Goal: Communication & Community: Ask a question

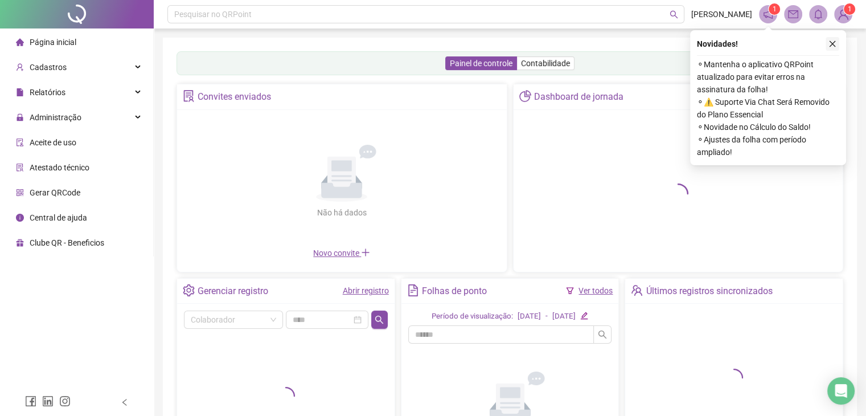
click at [830, 44] on icon "close" at bounding box center [832, 44] width 8 height 8
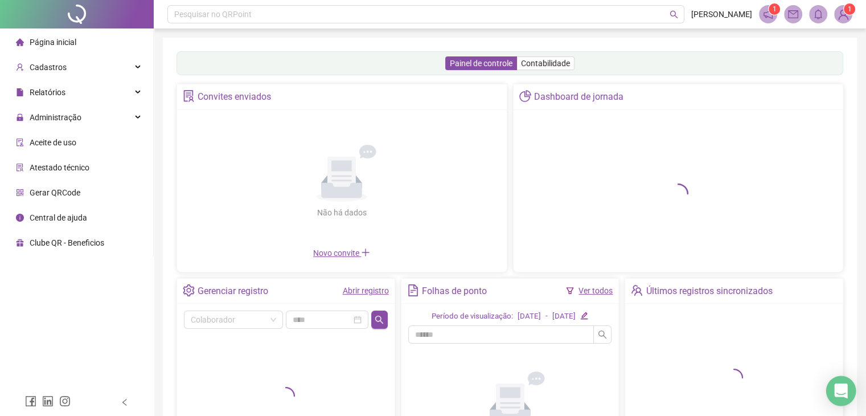
click at [836, 398] on div "Open Intercom Messenger" at bounding box center [841, 391] width 30 height 30
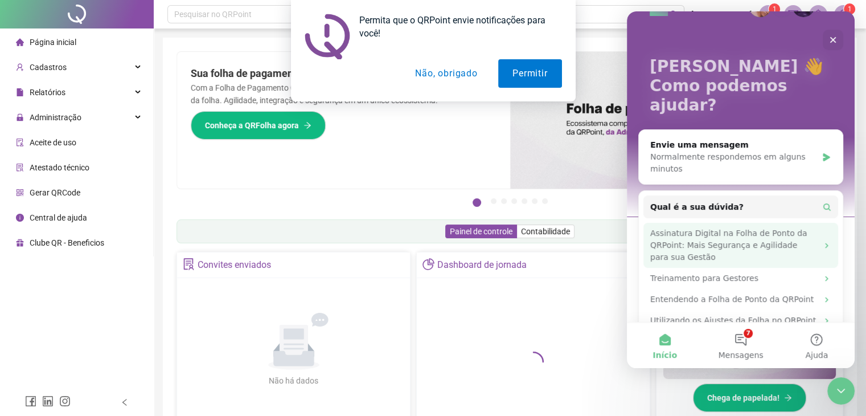
scroll to position [35, 0]
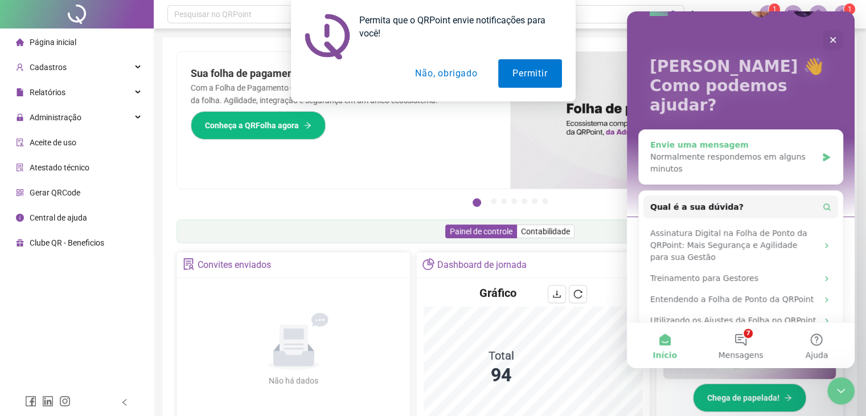
click at [726, 151] on div "Normalmente respondemos em alguns minutos" at bounding box center [733, 163] width 167 height 24
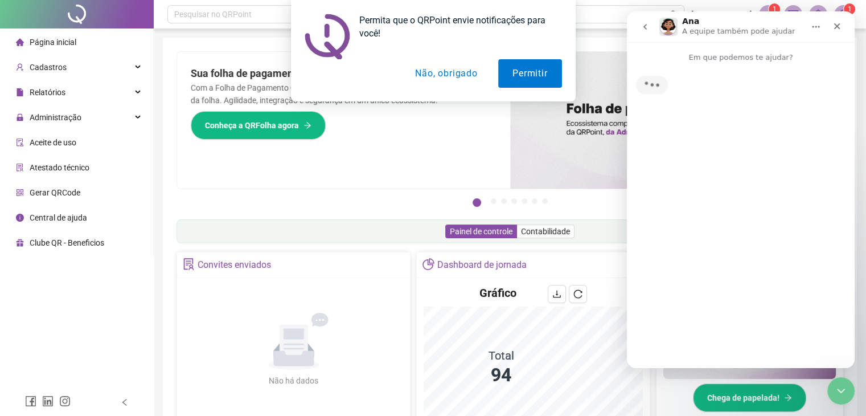
scroll to position [0, 0]
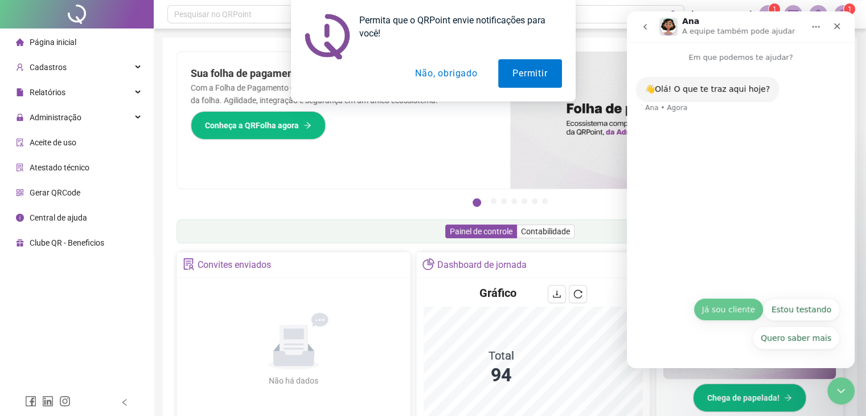
click at [729, 313] on button "Já sou cliente" at bounding box center [728, 309] width 70 height 23
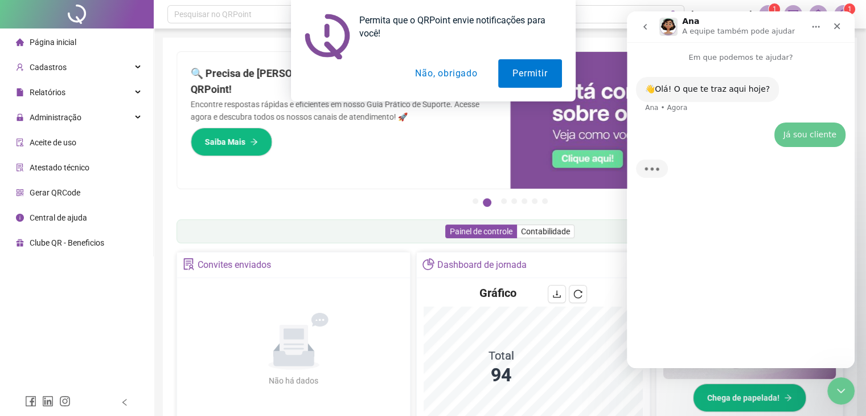
click at [450, 76] on button "Não, obrigado" at bounding box center [446, 73] width 91 height 28
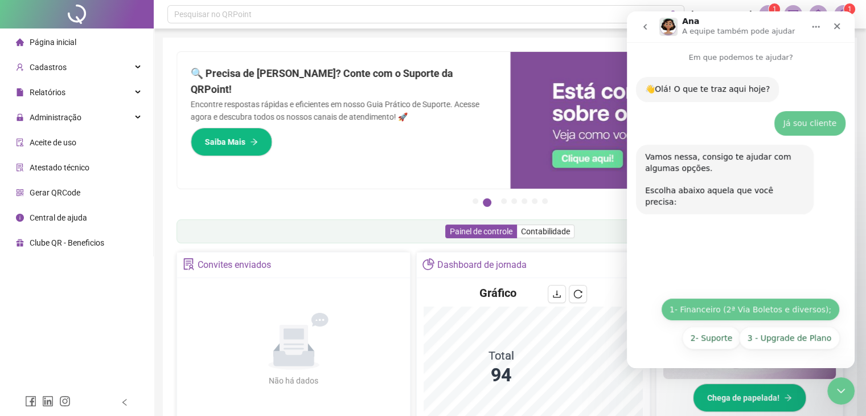
click at [748, 306] on button "1- Financeiro (2ª Via Boletos e diversos);" at bounding box center [750, 309] width 179 height 23
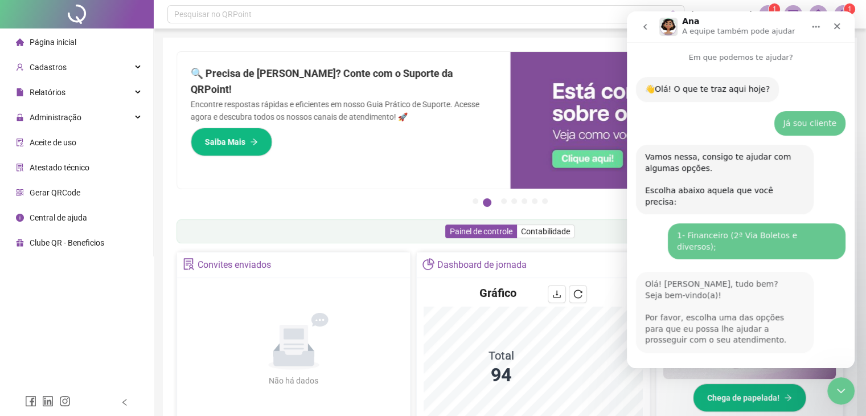
scroll to position [117, 0]
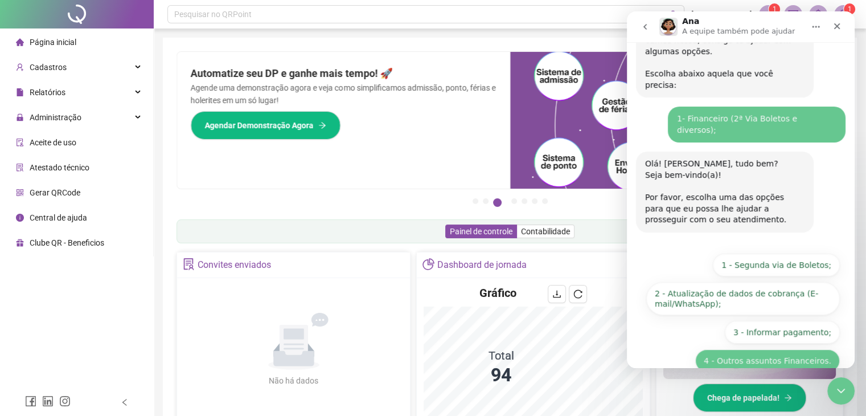
click at [758, 349] on button "4 - Outros assuntos Financeiros." at bounding box center [767, 360] width 145 height 23
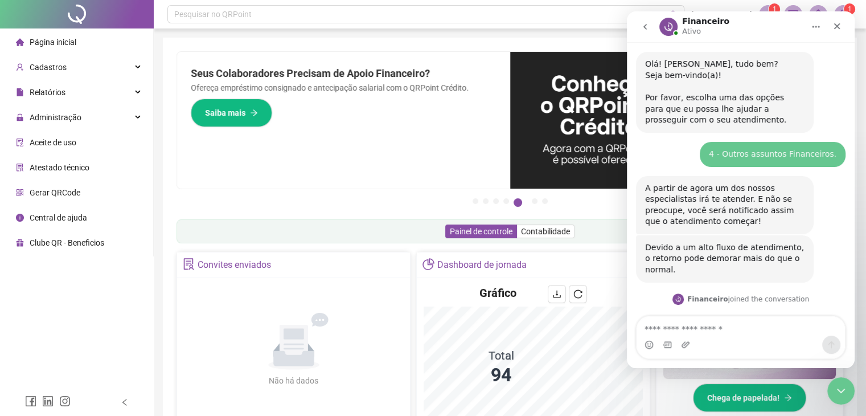
scroll to position [266, 0]
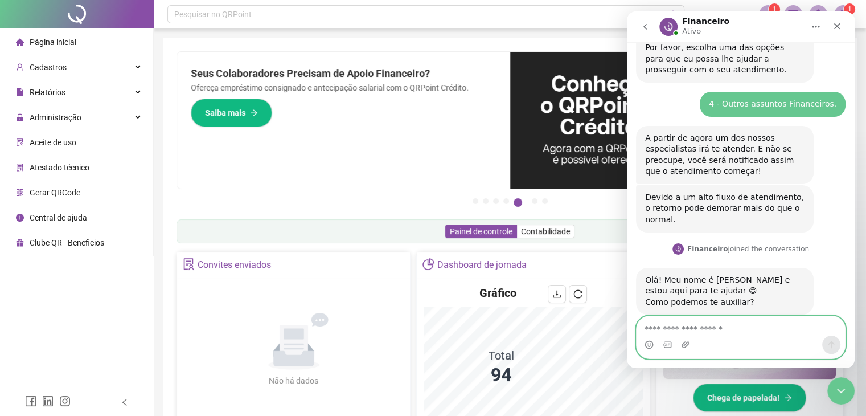
click at [718, 328] on textarea "Envie uma mensagem..." at bounding box center [740, 325] width 208 height 19
type textarea "*"
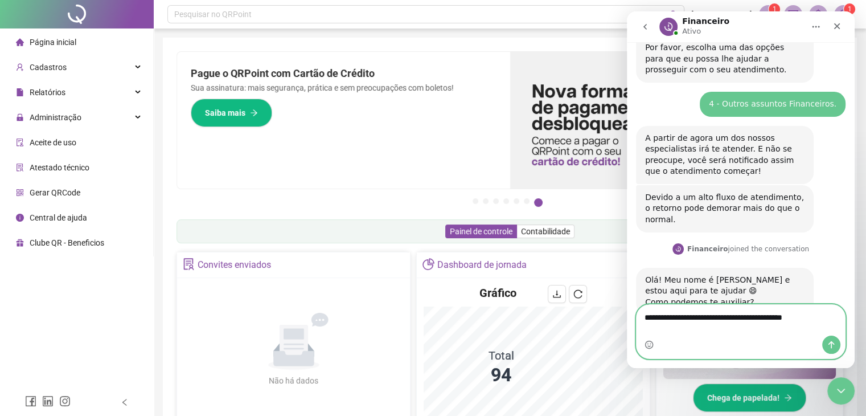
type textarea "**********"
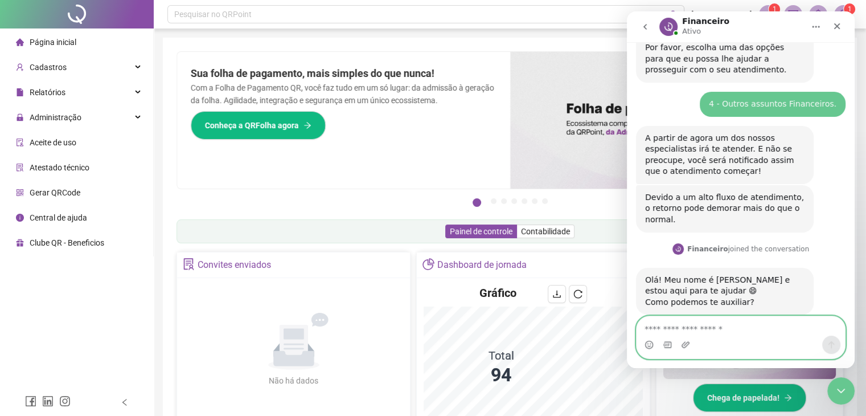
scroll to position [312, 0]
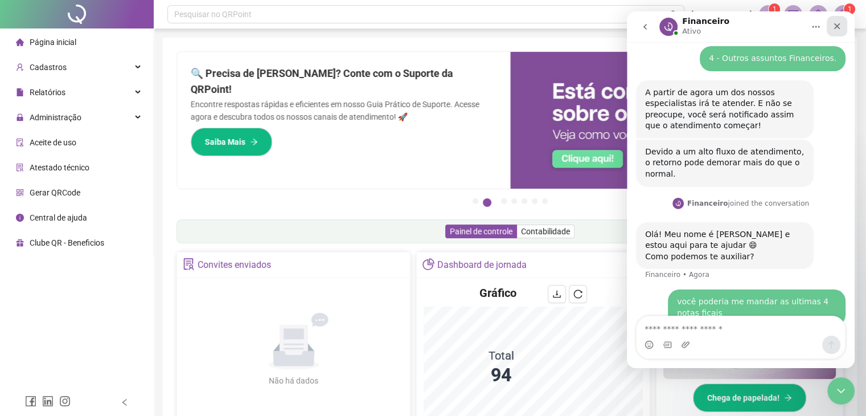
click at [837, 30] on icon "Fechar" at bounding box center [836, 26] width 9 height 9
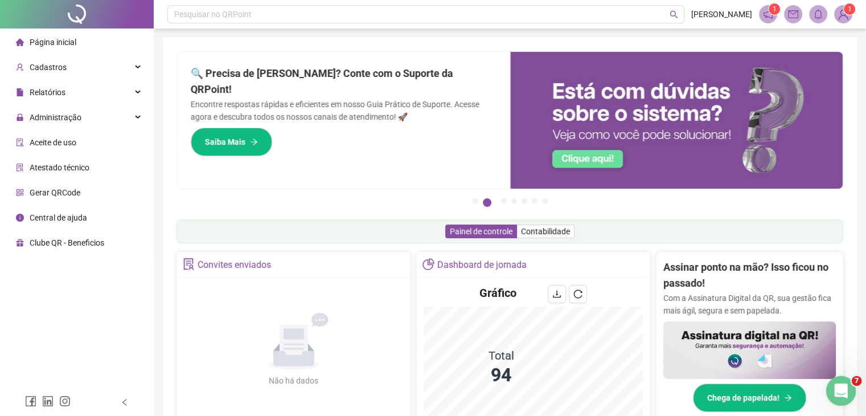
click at [841, 385] on icon "Abertura do Messenger da Intercom" at bounding box center [839, 389] width 19 height 19
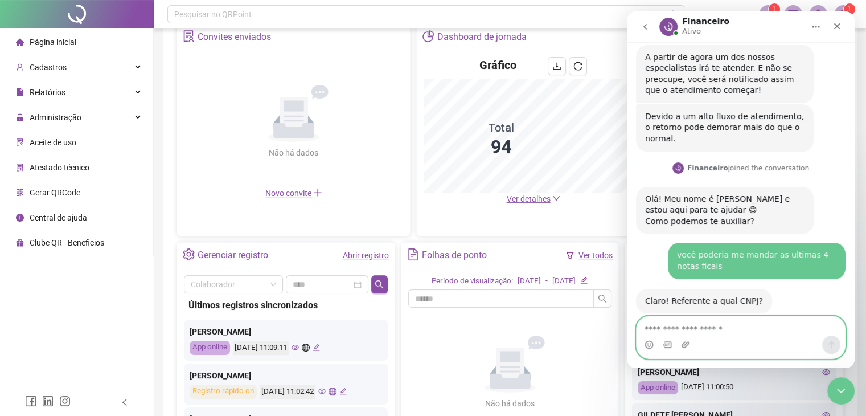
scroll to position [346, 0]
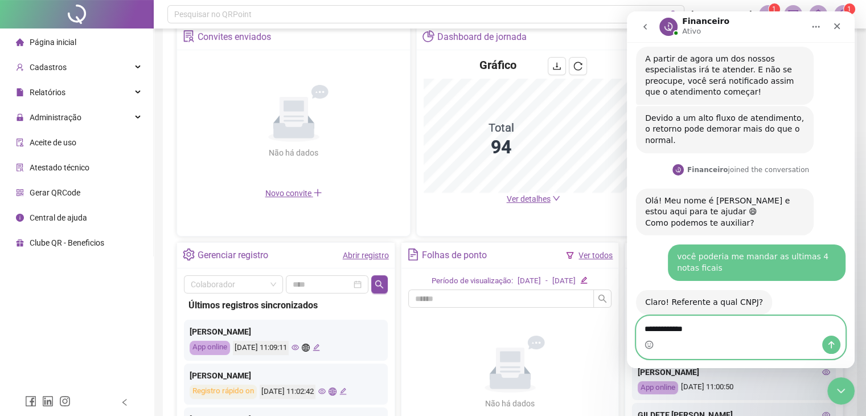
type textarea "**********"
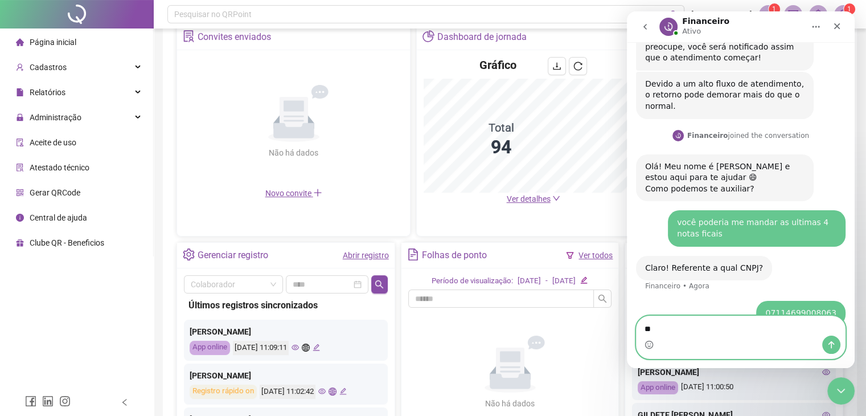
type textarea "*"
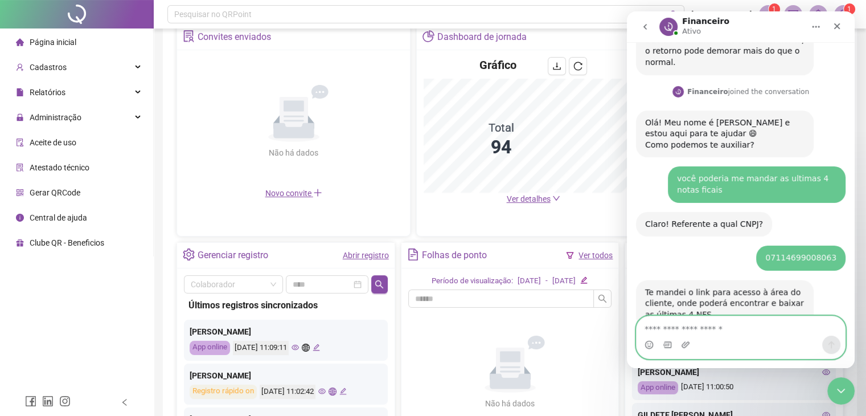
scroll to position [436, 0]
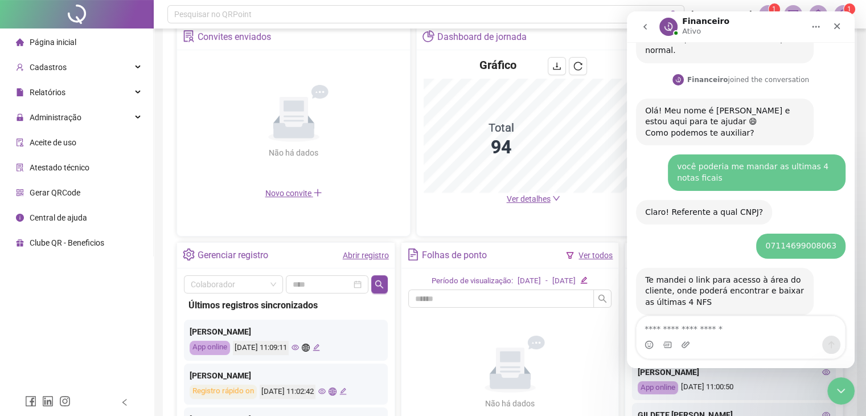
click at [730, 342] on div "Messenger da Intercom" at bounding box center [740, 344] width 208 height 18
click at [719, 329] on textarea "Envie uma mensagem..." at bounding box center [740, 325] width 208 height 19
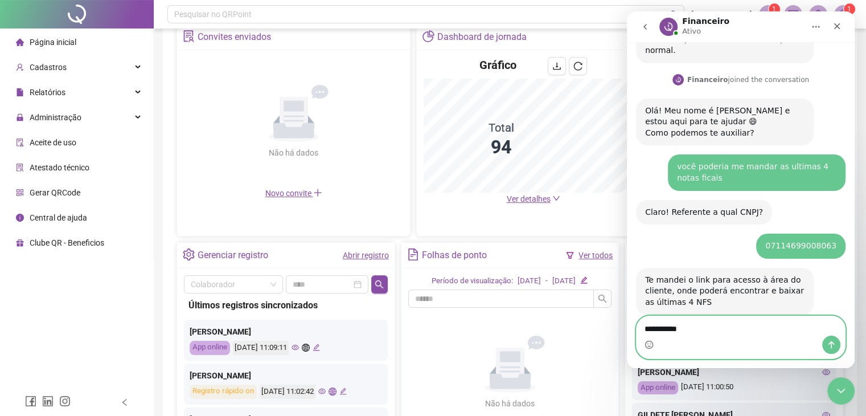
type textarea "**********"
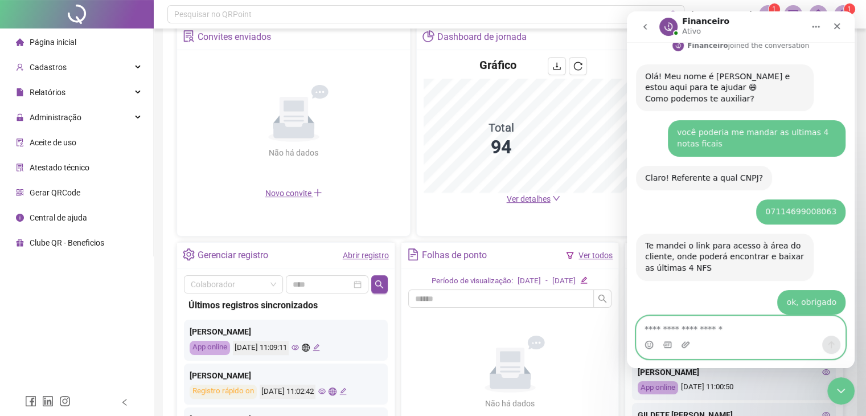
scroll to position [503, 0]
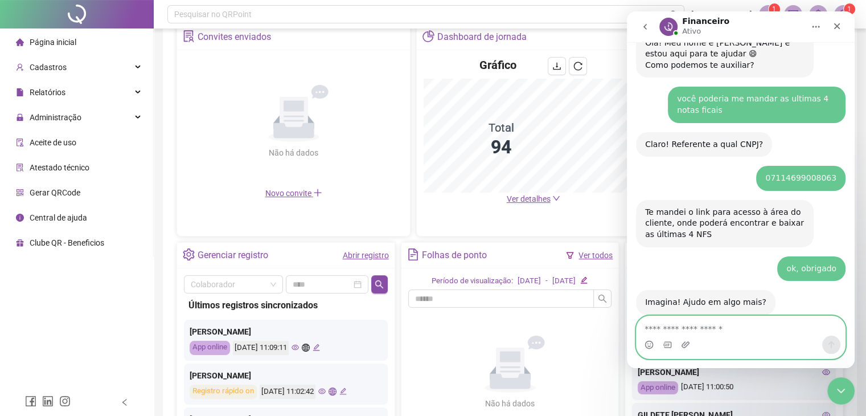
click at [709, 324] on textarea "Envie uma mensagem..." at bounding box center [740, 325] width 208 height 19
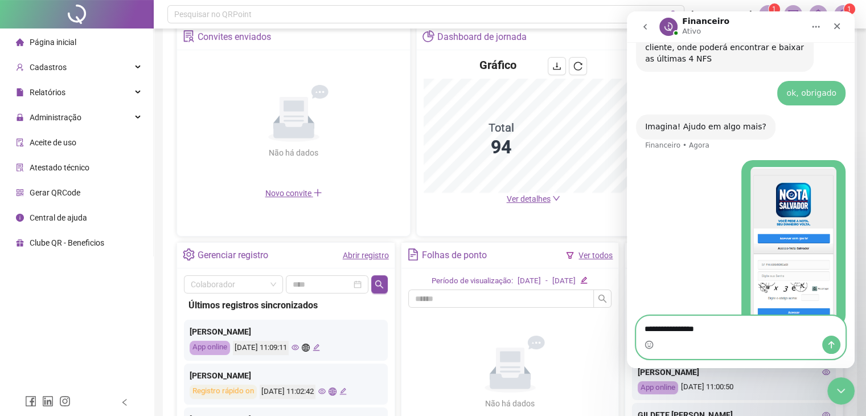
type textarea "**********"
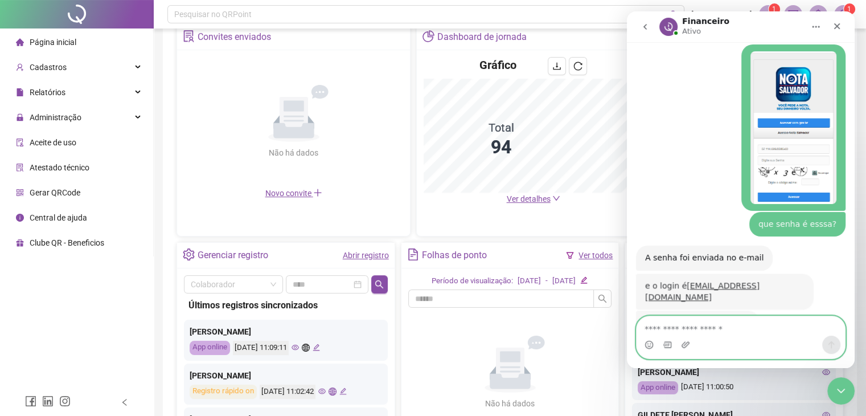
scroll to position [802, 0]
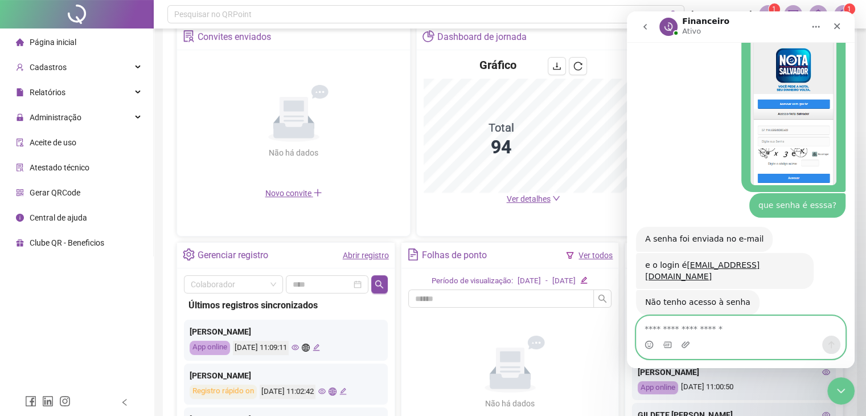
click at [713, 326] on textarea "Envie uma mensagem..." at bounding box center [740, 325] width 208 height 19
type textarea "********"
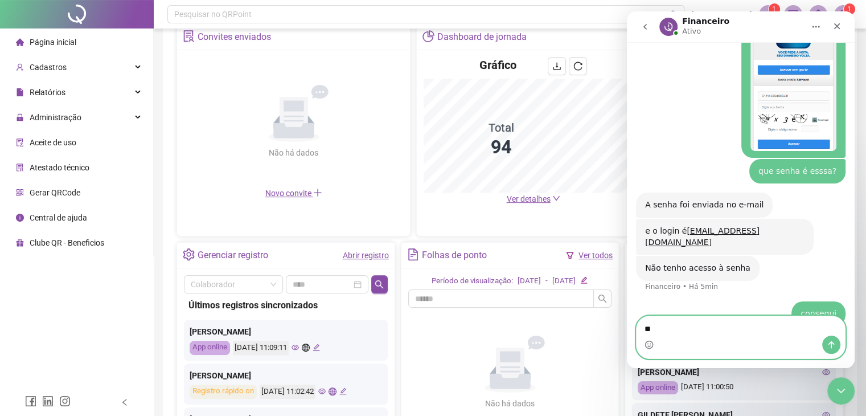
type textarea "*"
type textarea "*******"
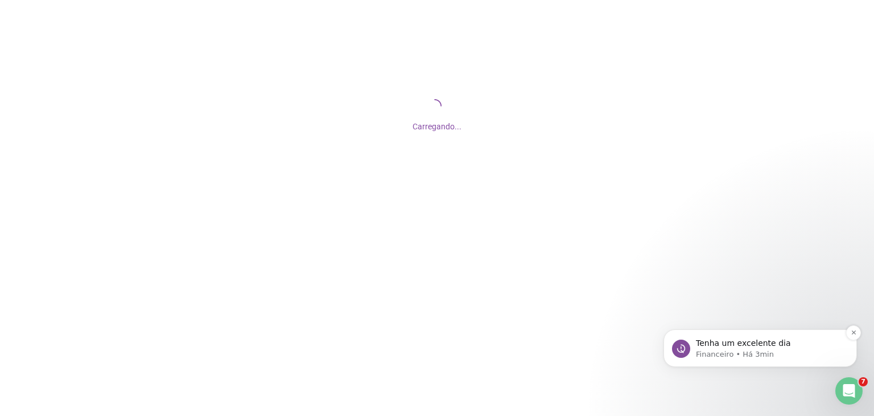
click at [745, 346] on p "Tenha um excelente dia" at bounding box center [769, 343] width 147 height 11
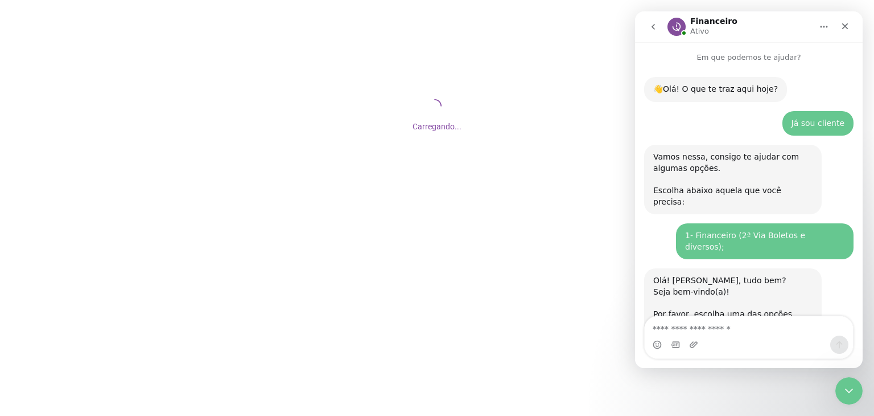
scroll to position [34, 0]
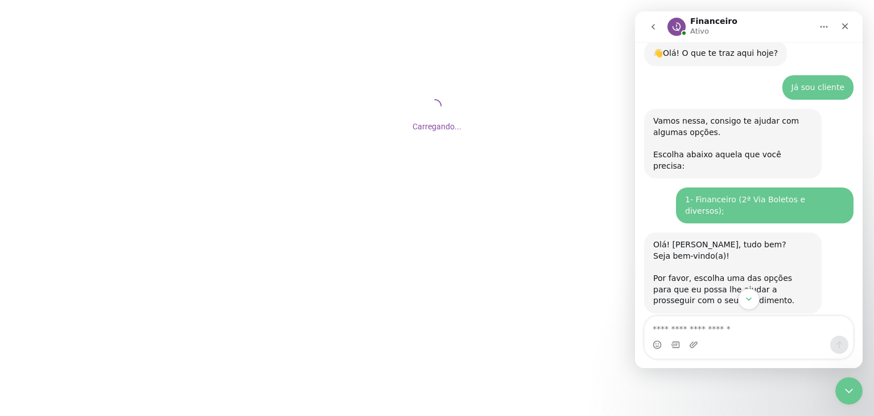
click at [745, 296] on icon "Scroll to bottom" at bounding box center [749, 299] width 10 height 10
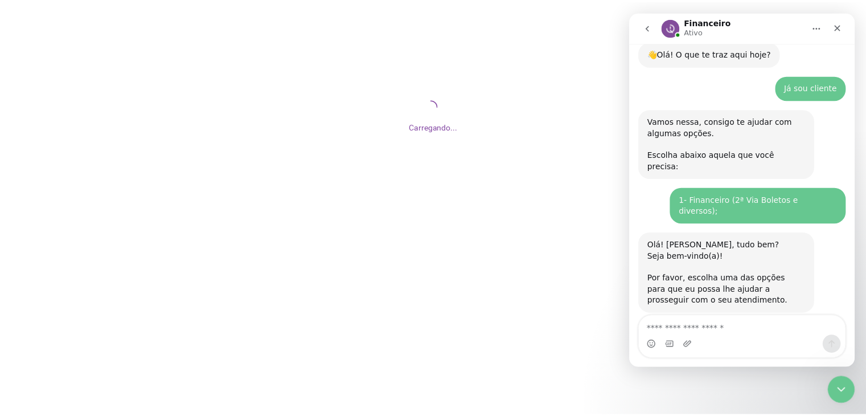
scroll to position [922, 0]
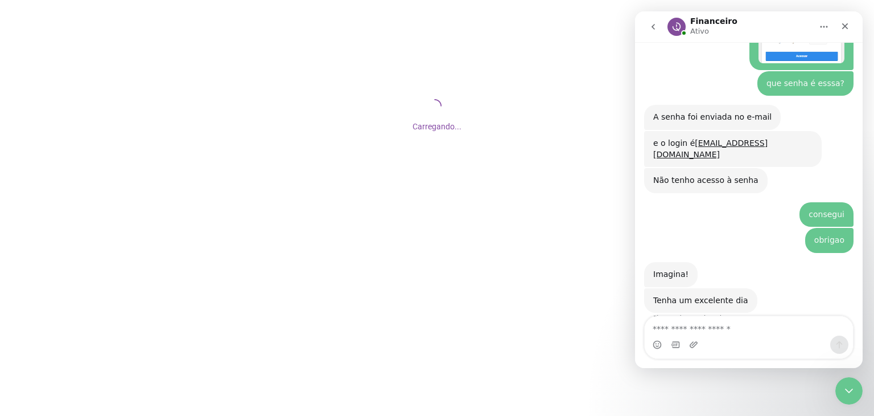
click at [724, 335] on div "Messenger da Intercom" at bounding box center [749, 344] width 208 height 18
click at [715, 326] on textarea "Envie uma mensagem..." at bounding box center [749, 325] width 208 height 19
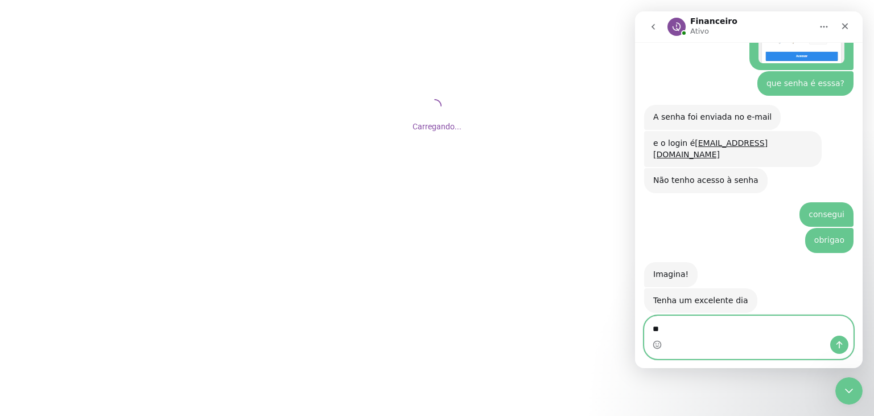
type textarea "*"
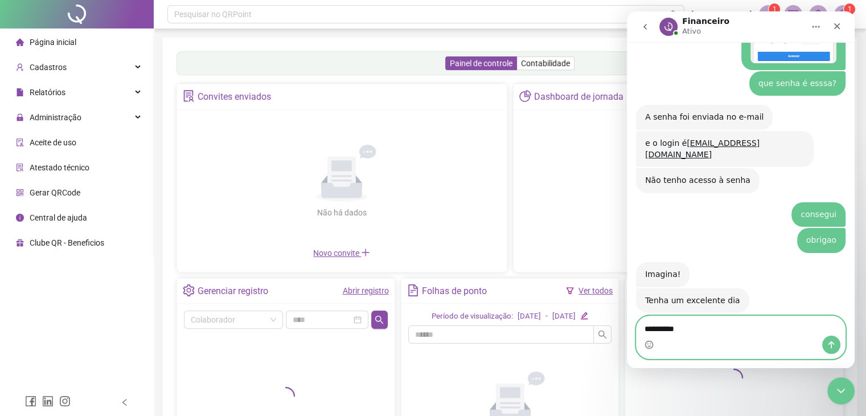
type textarea "**********"
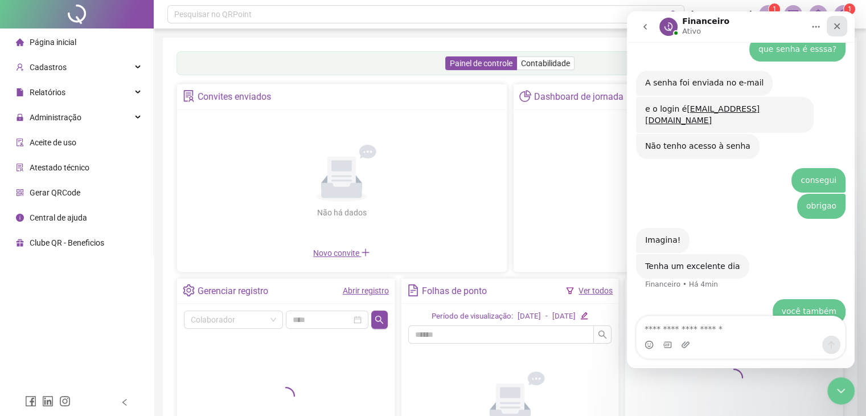
click at [837, 20] on div "Fechar" at bounding box center [837, 26] width 20 height 20
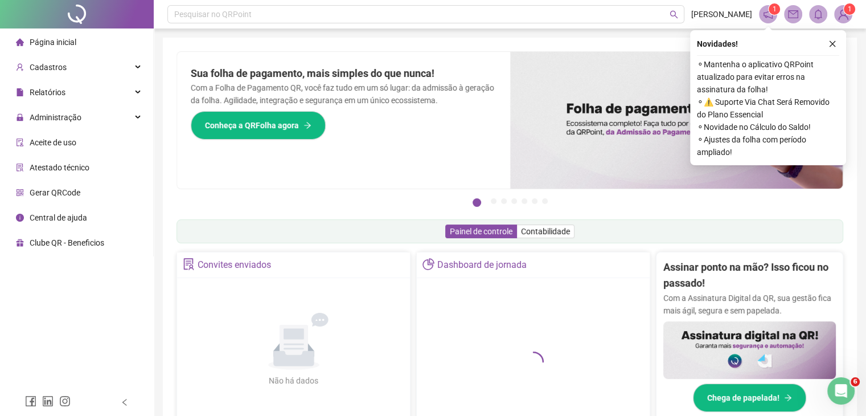
click at [71, 44] on span "Página inicial" at bounding box center [53, 42] width 47 height 9
click at [70, 68] on div "Cadastros" at bounding box center [76, 67] width 149 height 23
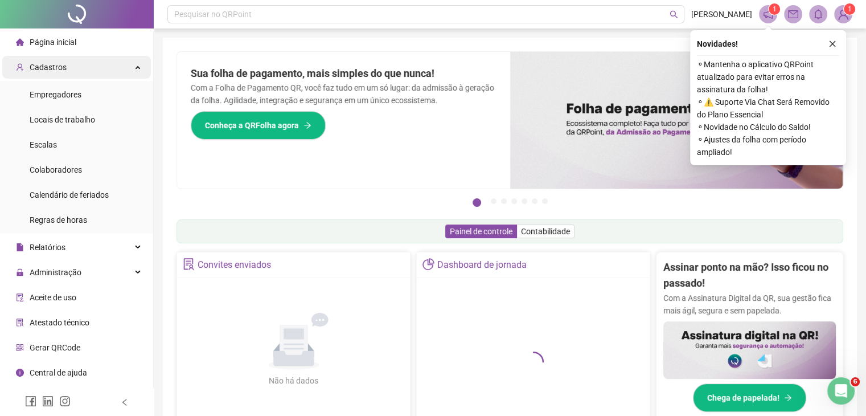
click at [68, 73] on div "Cadastros" at bounding box center [76, 67] width 149 height 23
